Goal: Transaction & Acquisition: Download file/media

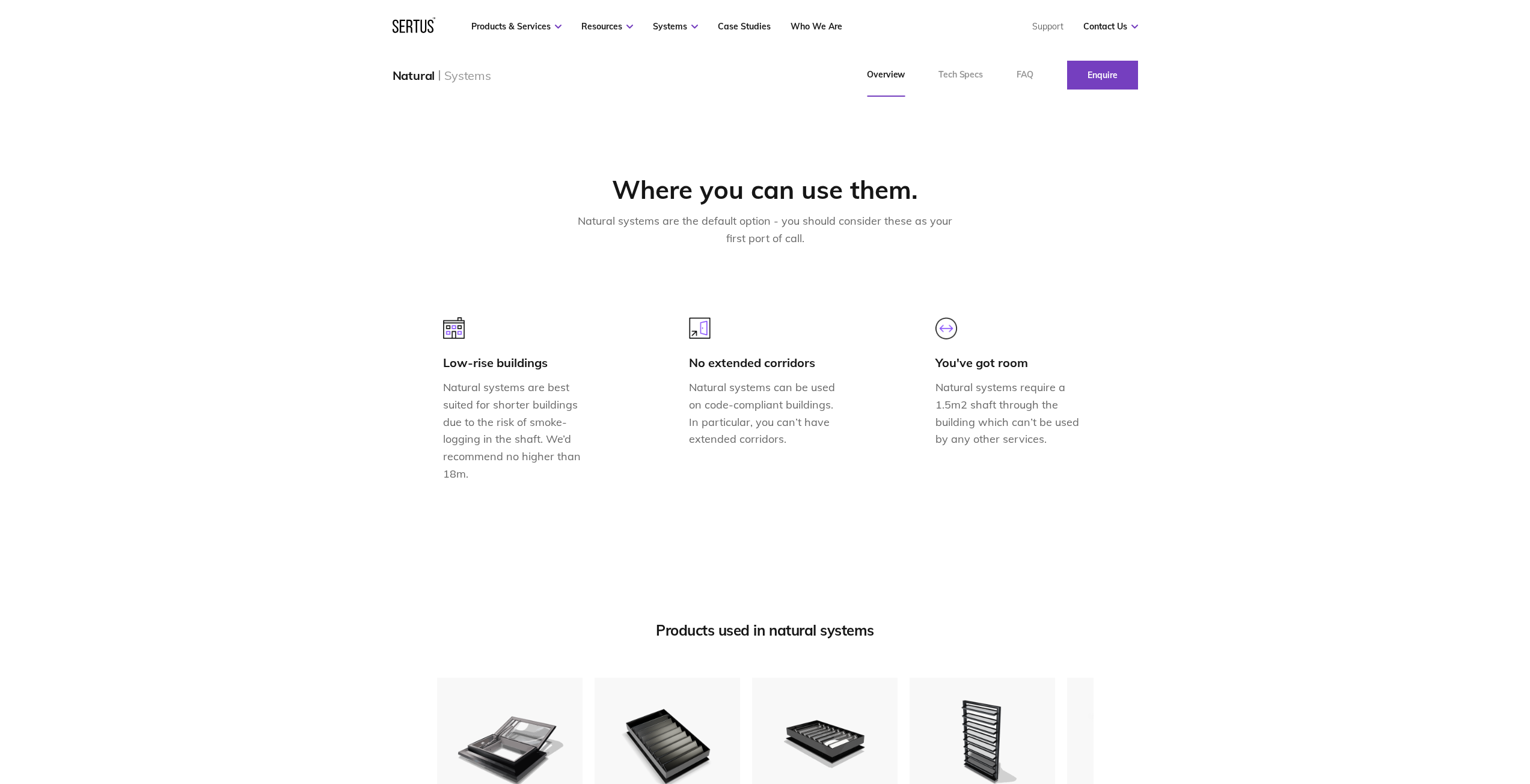
scroll to position [1202, 0]
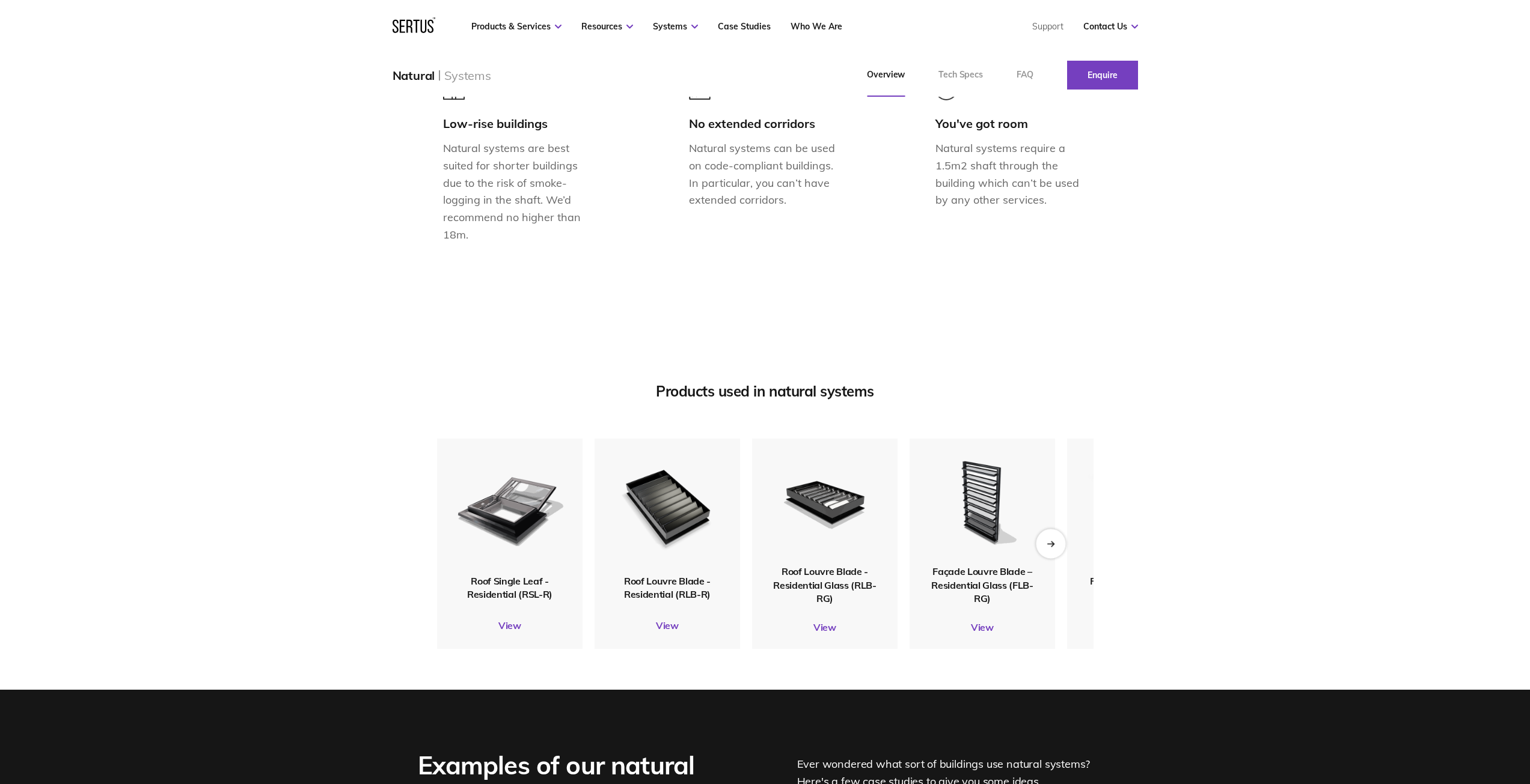
click at [755, 365] on icon "Next slide" at bounding box center [1050, 544] width 8 height 7
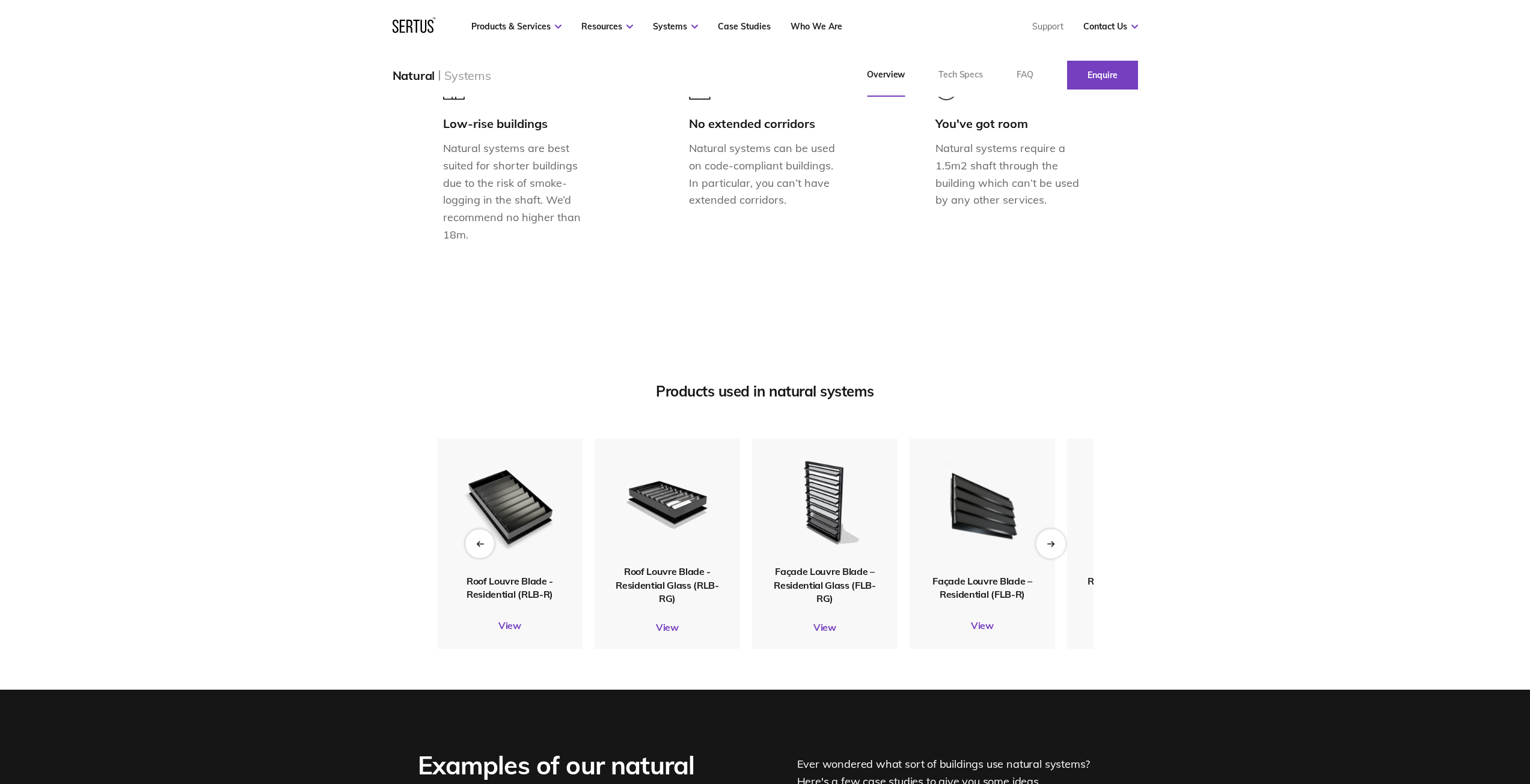
click at [755, 365] on icon "Next slide" at bounding box center [1051, 544] width 2 height 5
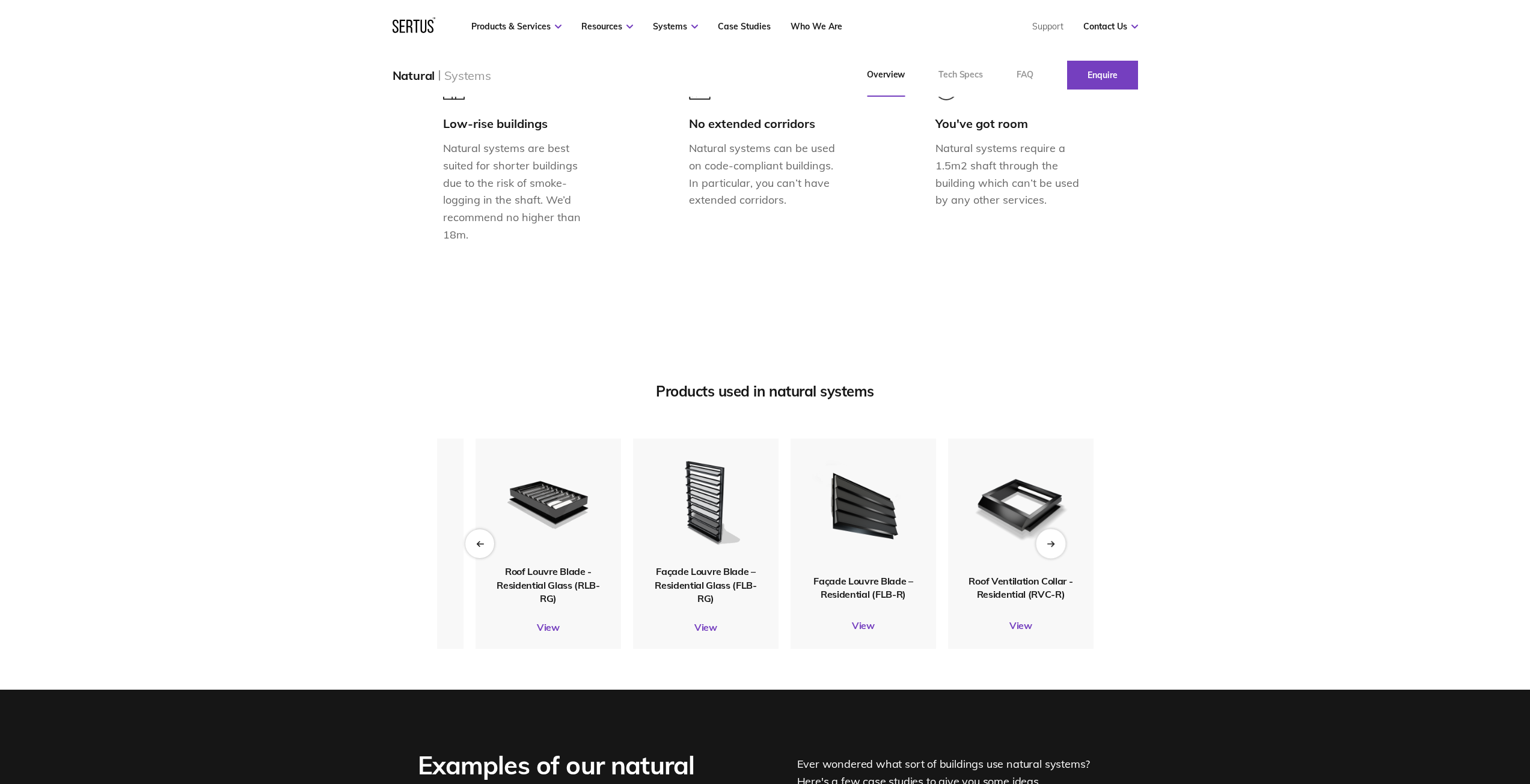
click at [755, 365] on icon "Next slide" at bounding box center [1051, 544] width 2 height 5
click at [472, 365] on div "Previous slide" at bounding box center [479, 543] width 30 height 30
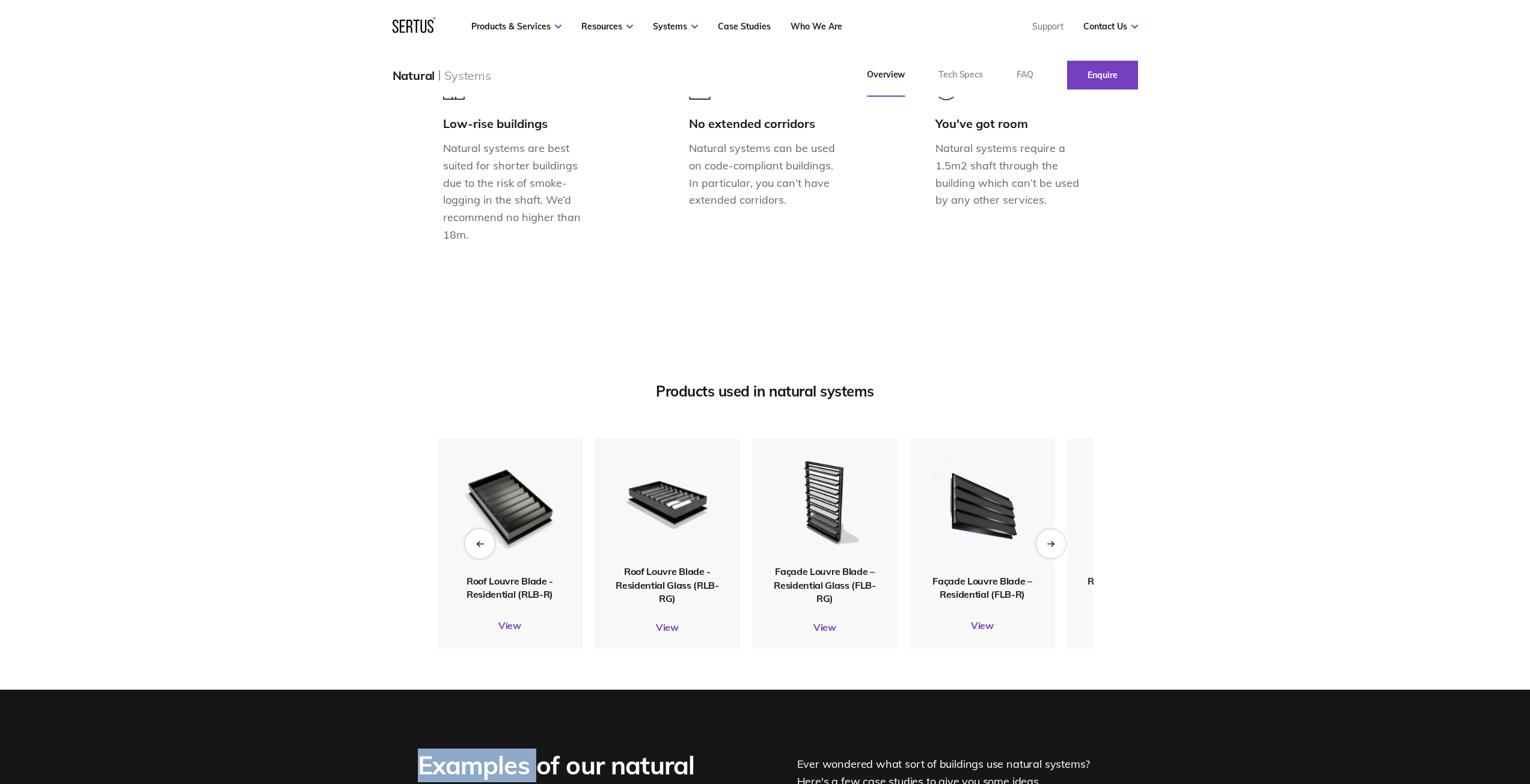
click at [472, 365] on div "Previous slide" at bounding box center [479, 543] width 30 height 30
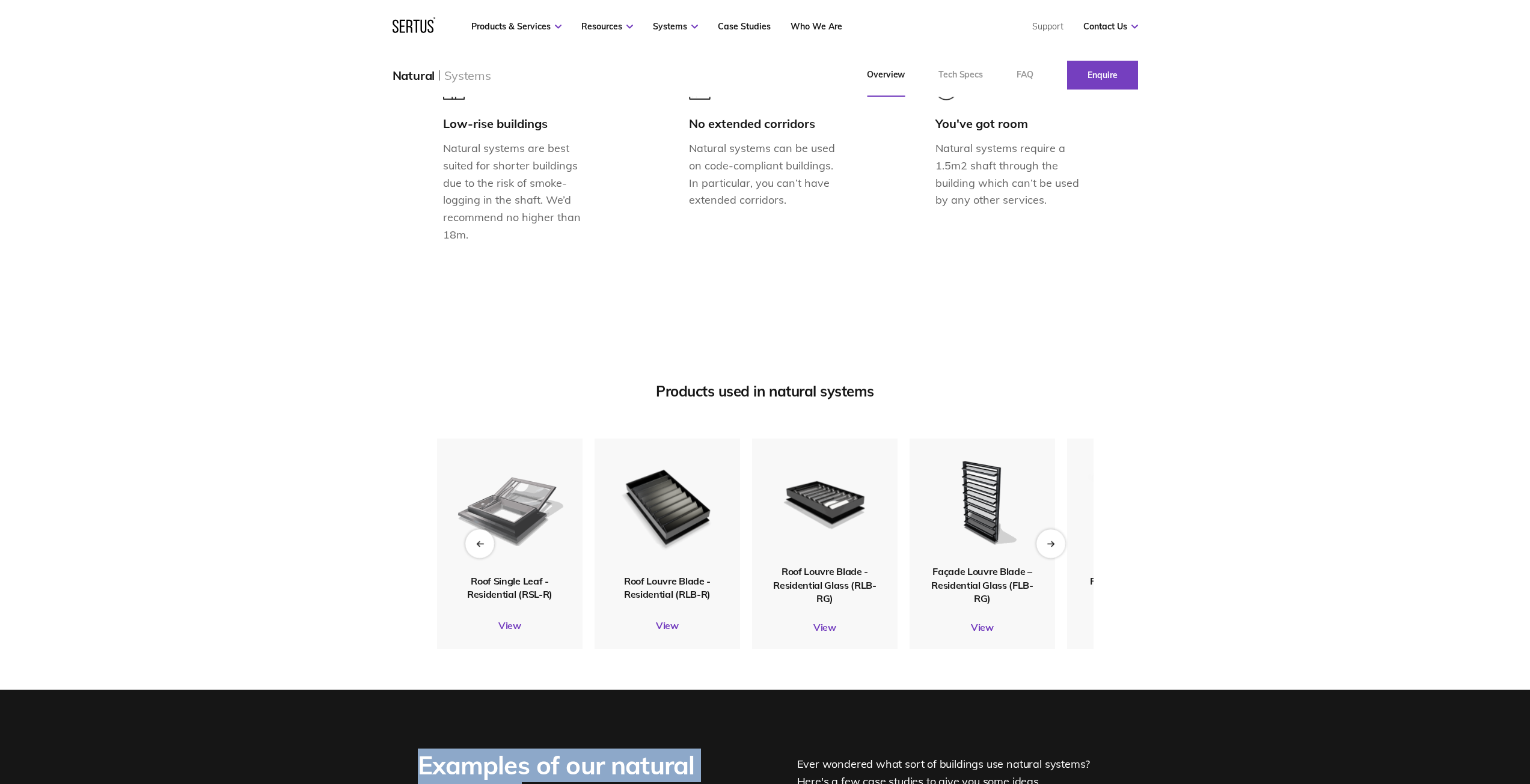
click at [471, 365] on div "Previous slide" at bounding box center [480, 544] width 29 height 29
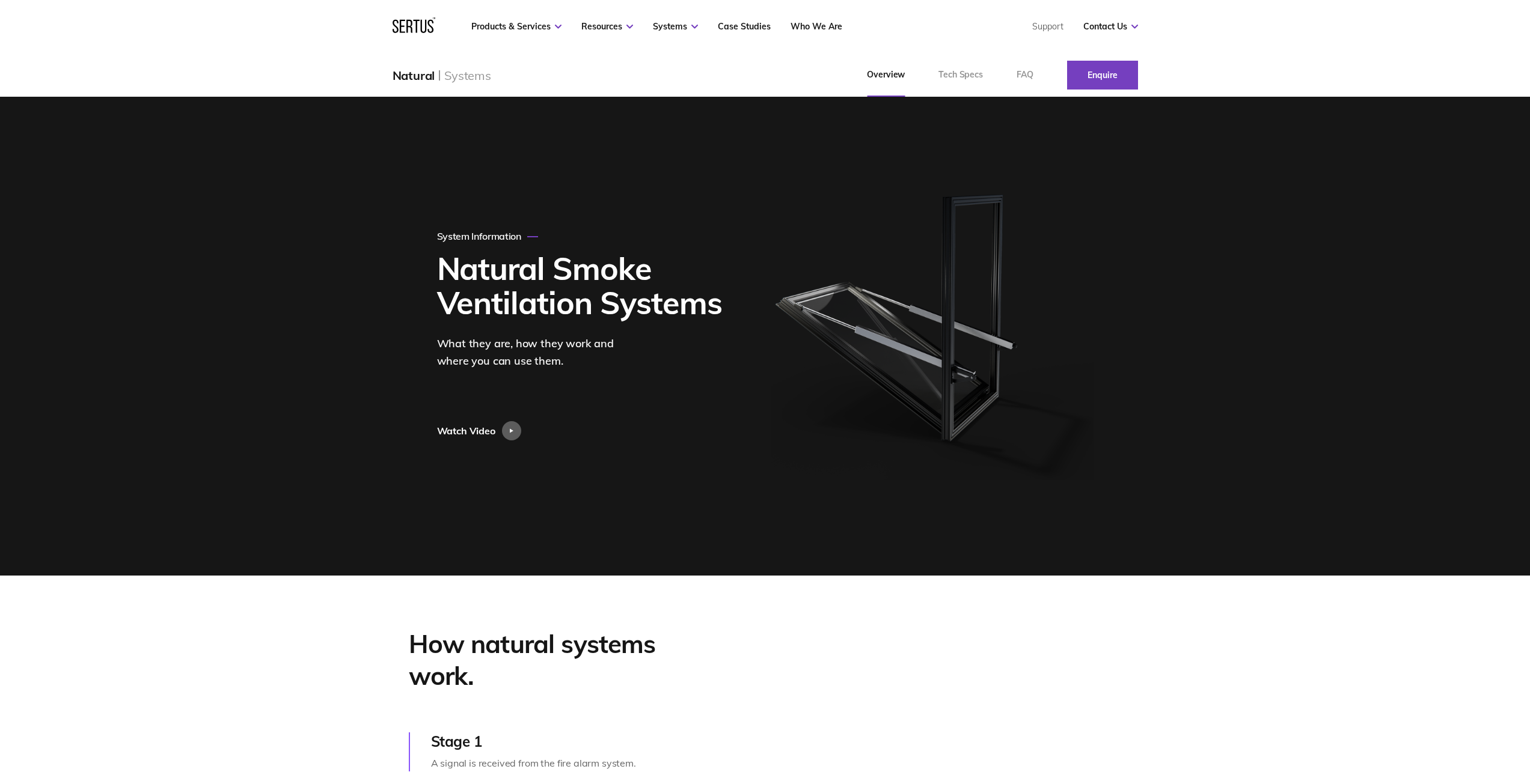
scroll to position [0, 0]
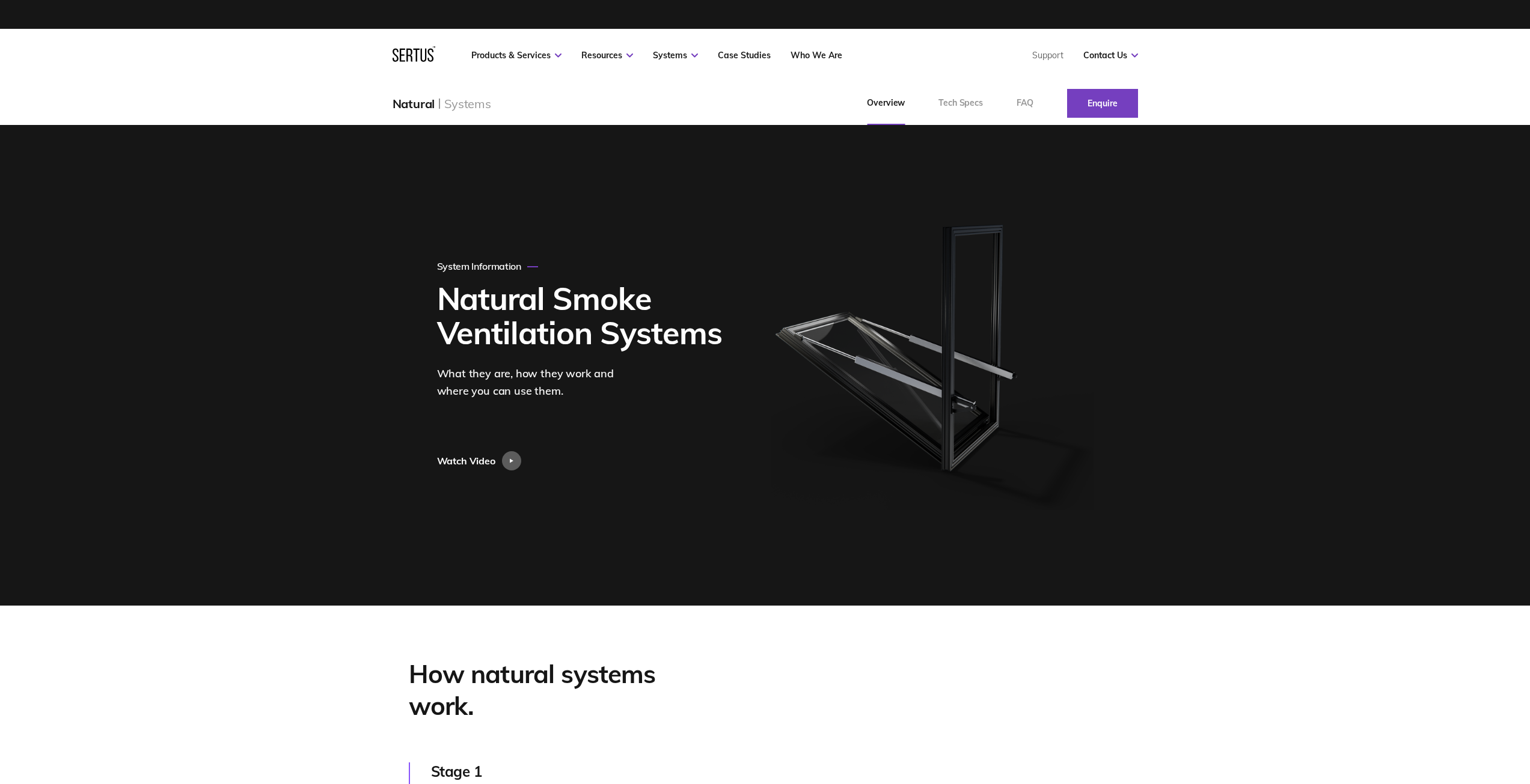
click at [489, 265] on div "System Information" at bounding box center [487, 266] width 101 height 12
click at [755, 103] on link "Tech Specs" at bounding box center [960, 103] width 78 height 44
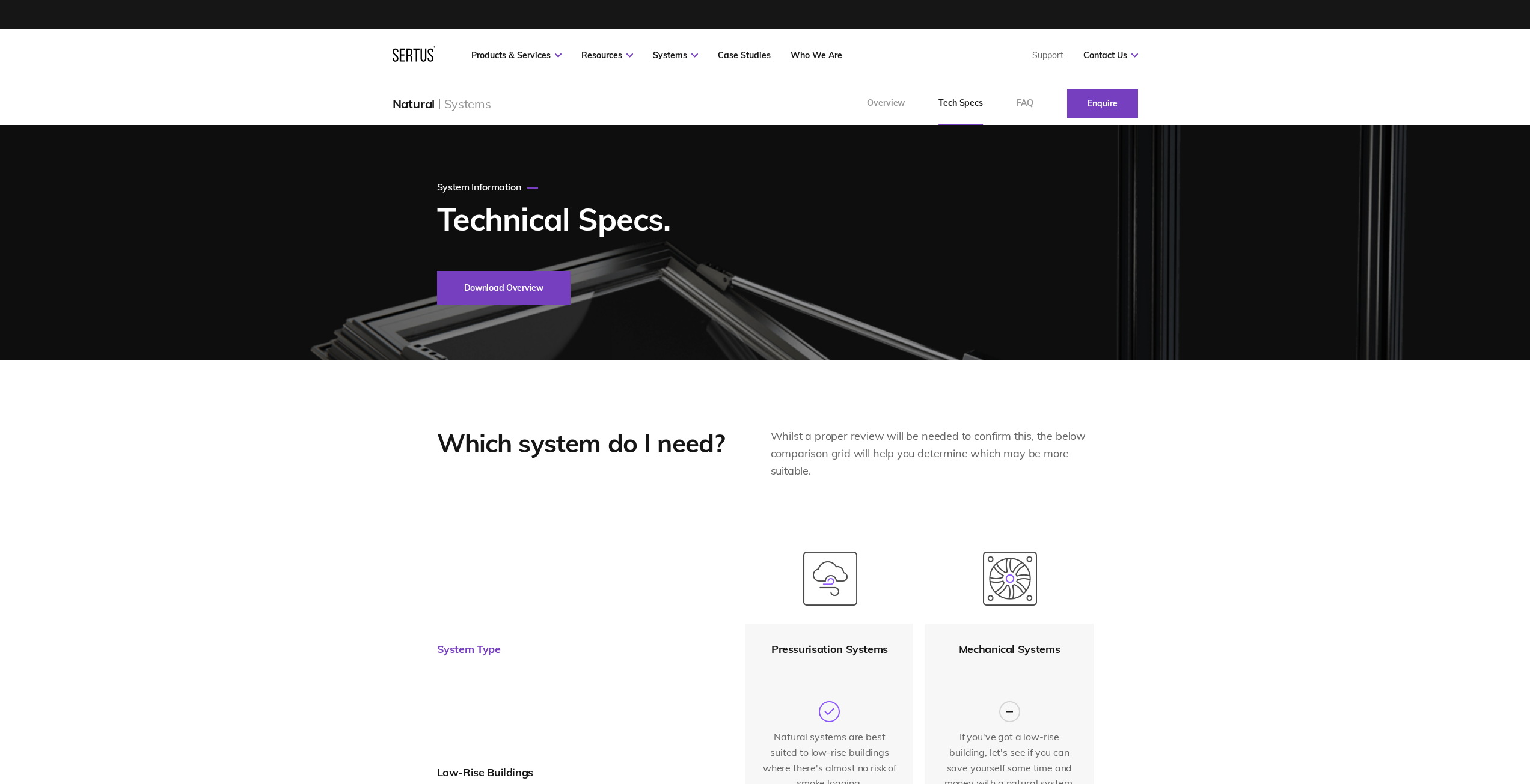
click at [547, 293] on button "Download Overview" at bounding box center [503, 287] width 133 height 34
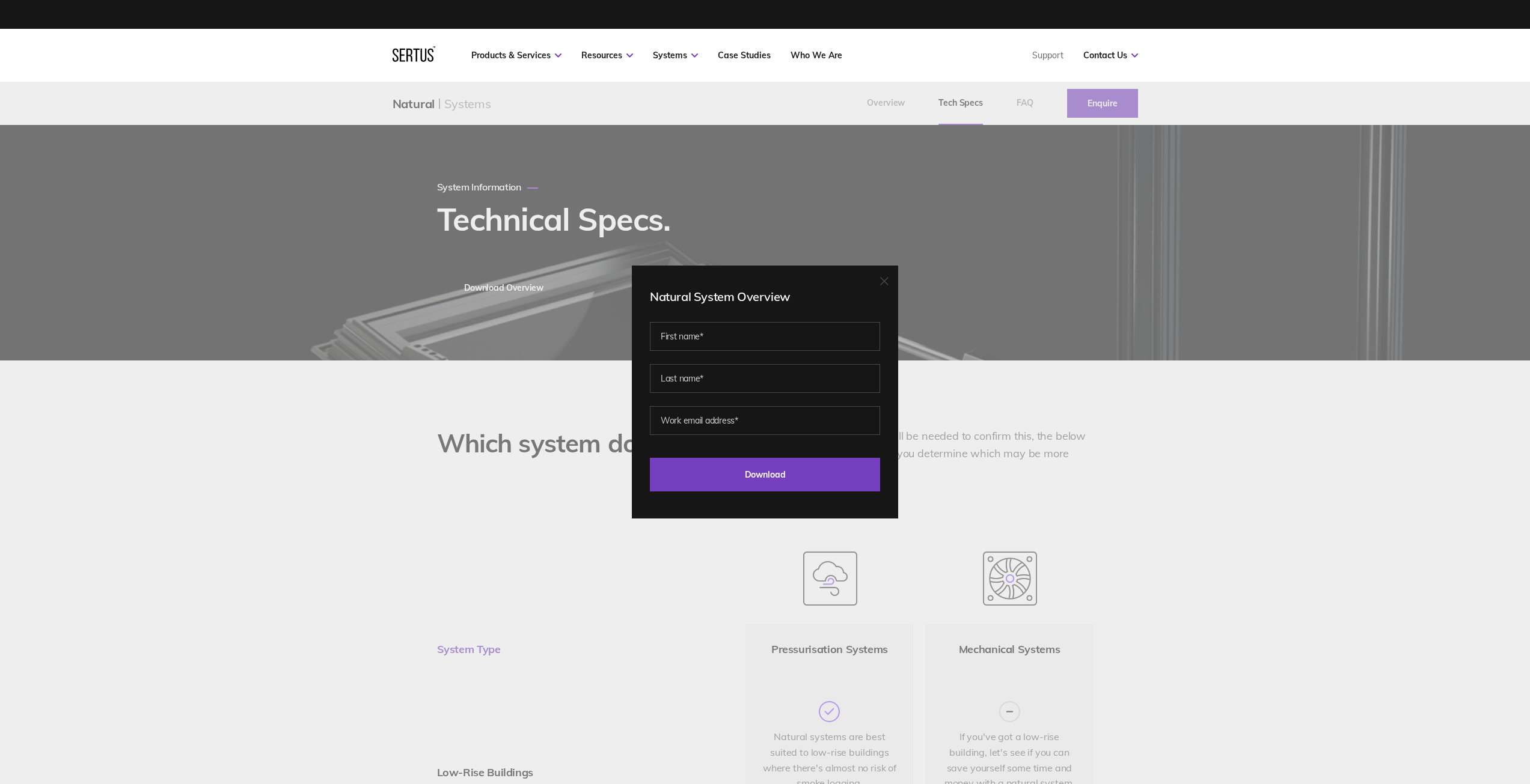
click at [755, 284] on icon at bounding box center [884, 281] width 8 height 8
